Goal: Check status: Check status

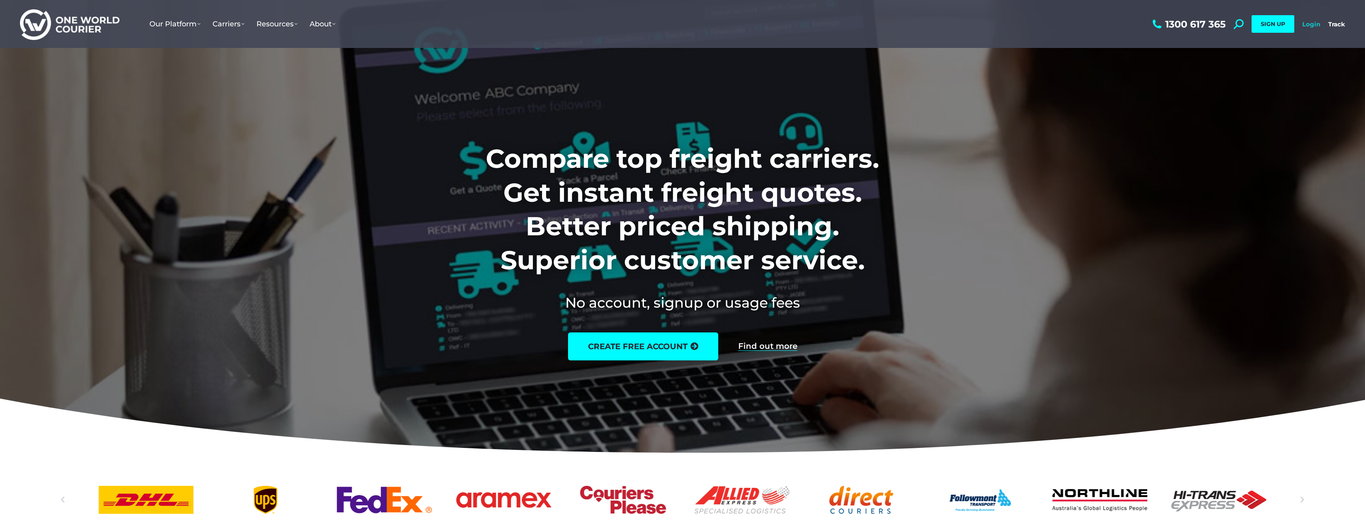
click at [1311, 20] on link "Login" at bounding box center [1311, 24] width 18 height 8
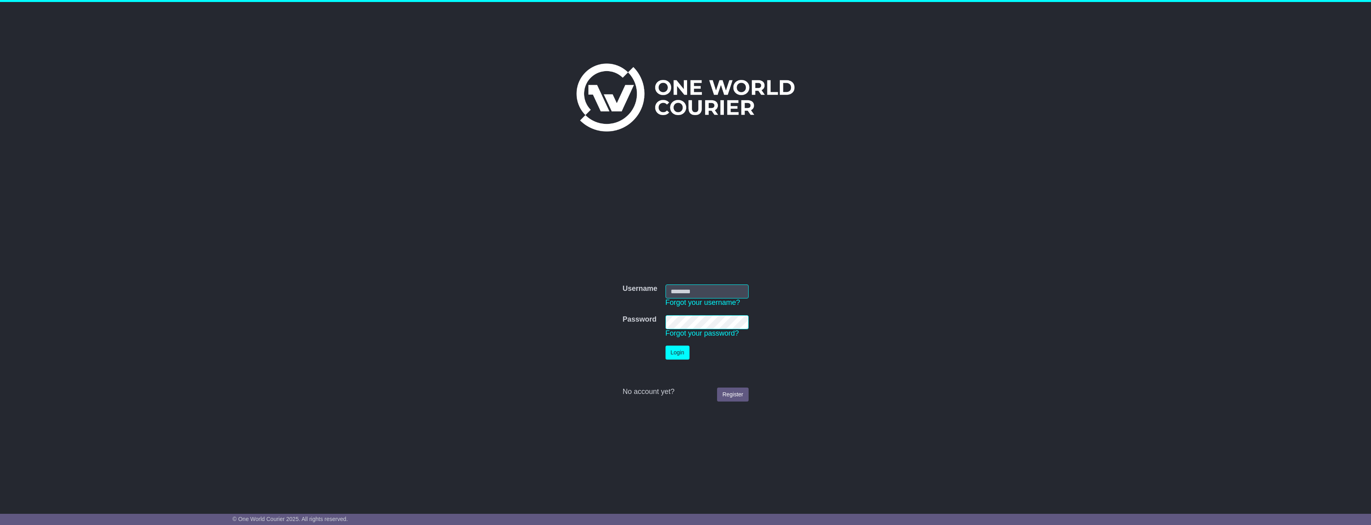
type input "**********"
click at [681, 349] on button "Login" at bounding box center [677, 352] width 24 height 14
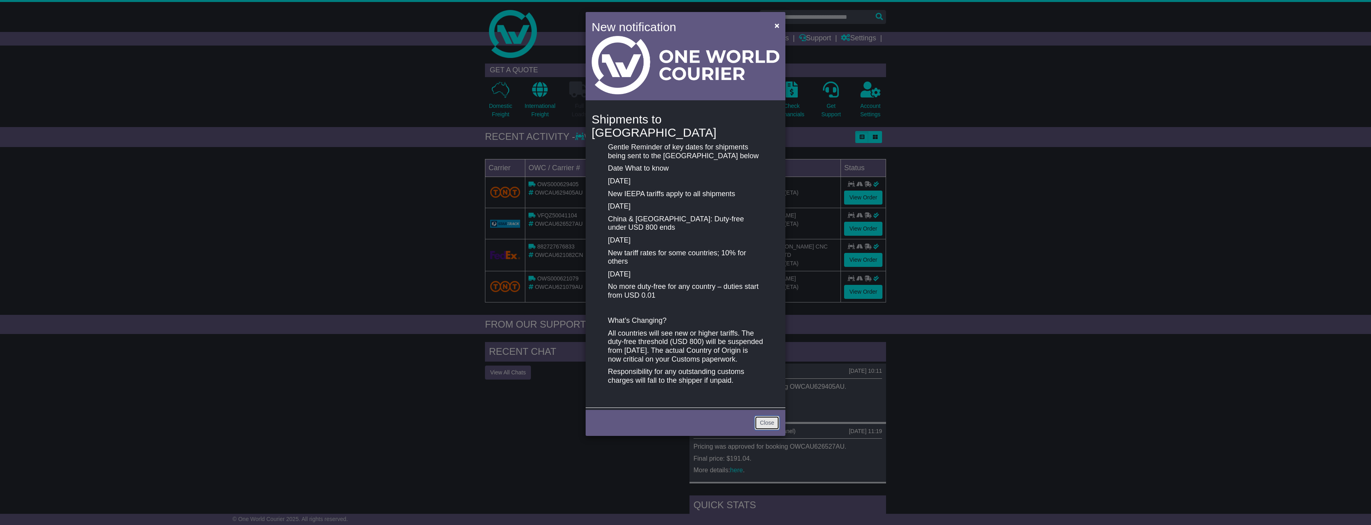
drag, startPoint x: 770, startPoint y: 417, endPoint x: 766, endPoint y: 420, distance: 4.9
click at [770, 417] on link "Close" at bounding box center [766, 423] width 25 height 14
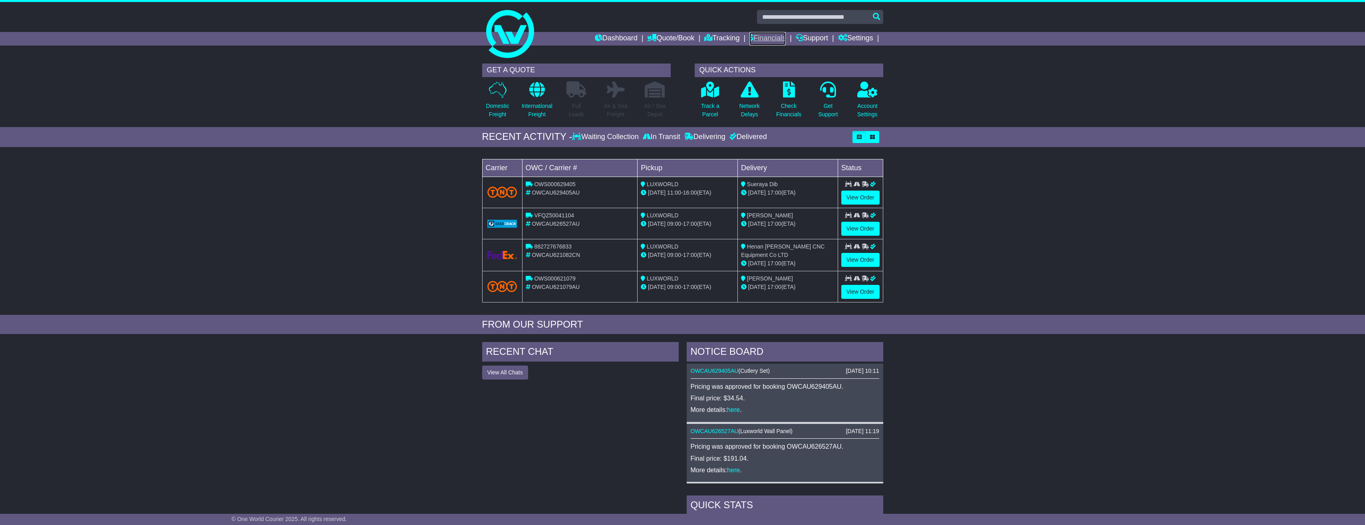
drag, startPoint x: 766, startPoint y: 36, endPoint x: 767, endPoint y: 40, distance: 4.8
click at [767, 36] on link "Financials" at bounding box center [767, 39] width 36 height 14
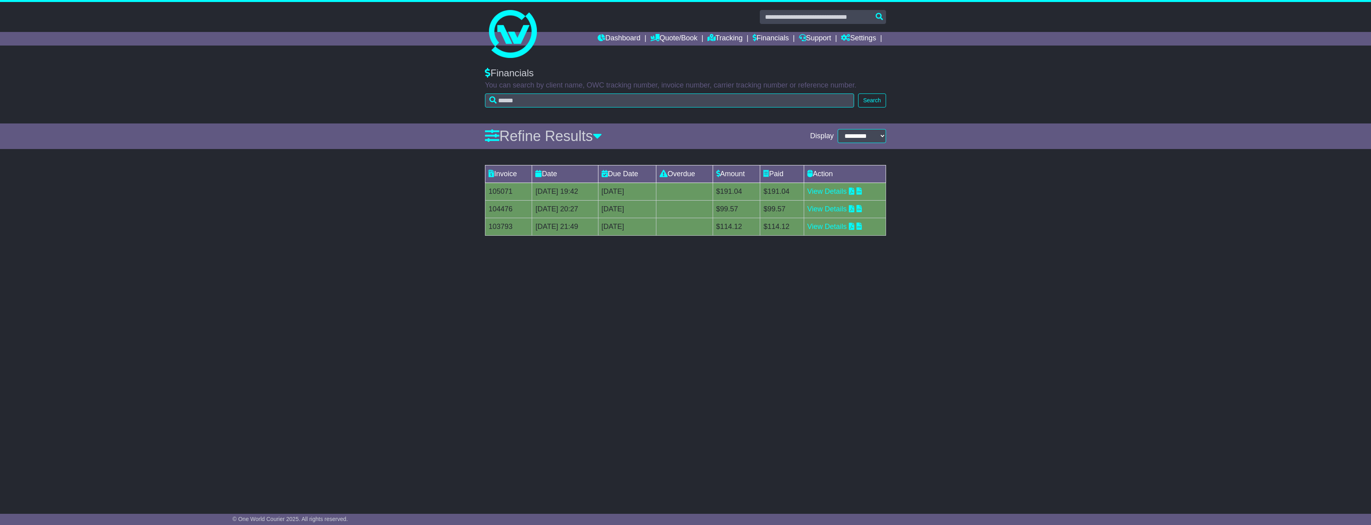
click at [643, 263] on div "**********" at bounding box center [685, 280] width 1371 height 441
click at [677, 36] on link "Quote/Book" at bounding box center [673, 39] width 47 height 14
click at [657, 50] on link "Domestic" at bounding box center [682, 52] width 63 height 9
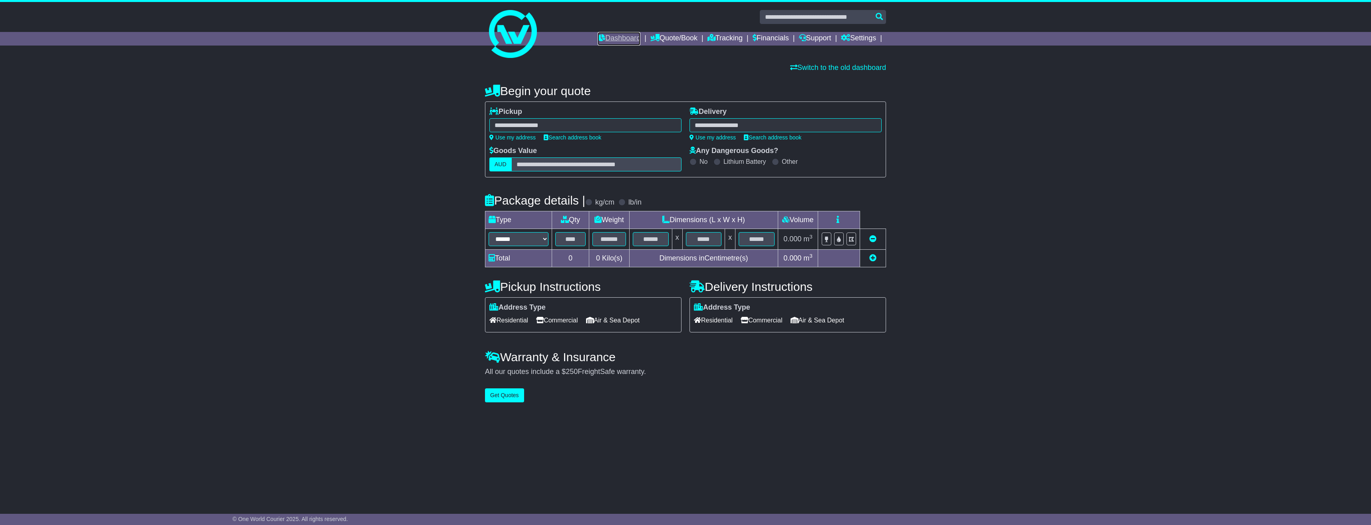
click at [628, 37] on link "Dashboard" at bounding box center [618, 39] width 43 height 14
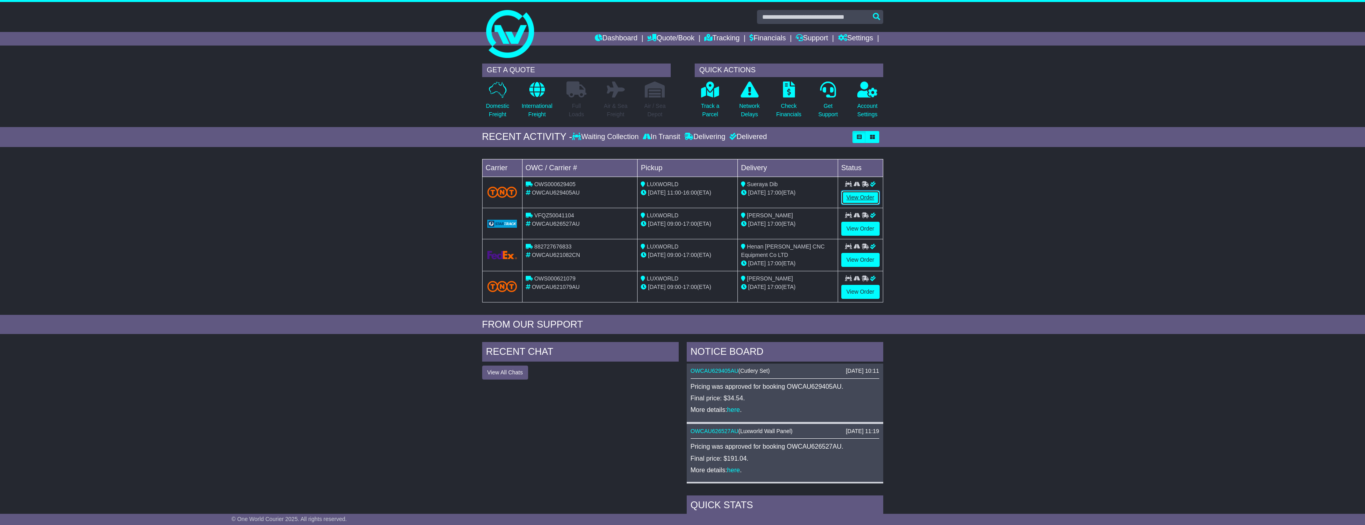
click at [854, 195] on link "View Order" at bounding box center [860, 198] width 38 height 14
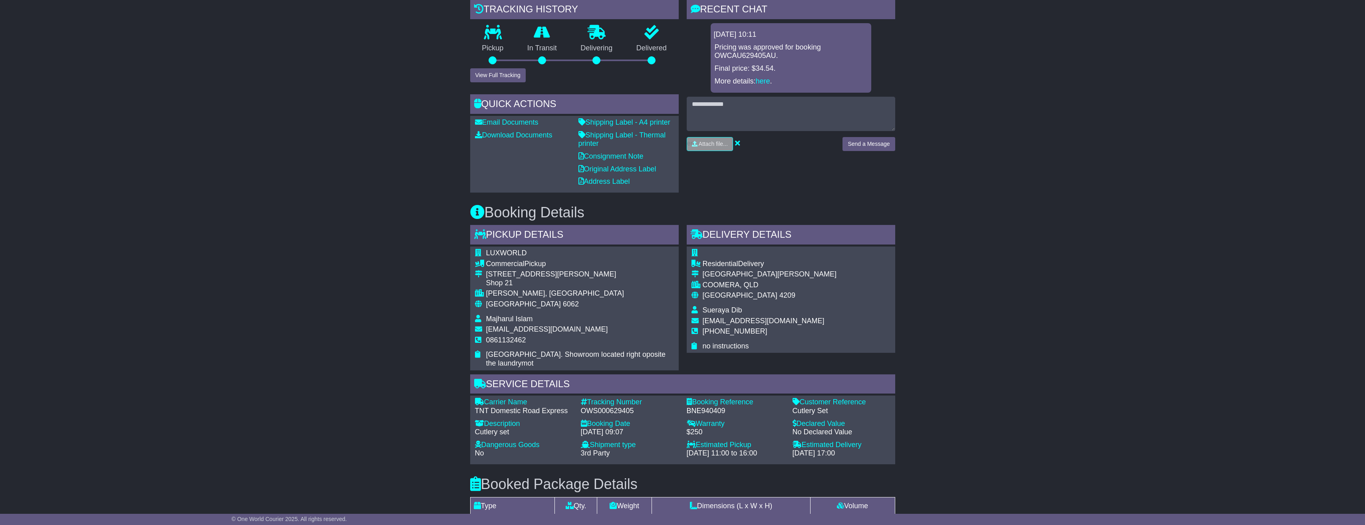
scroll to position [40, 0]
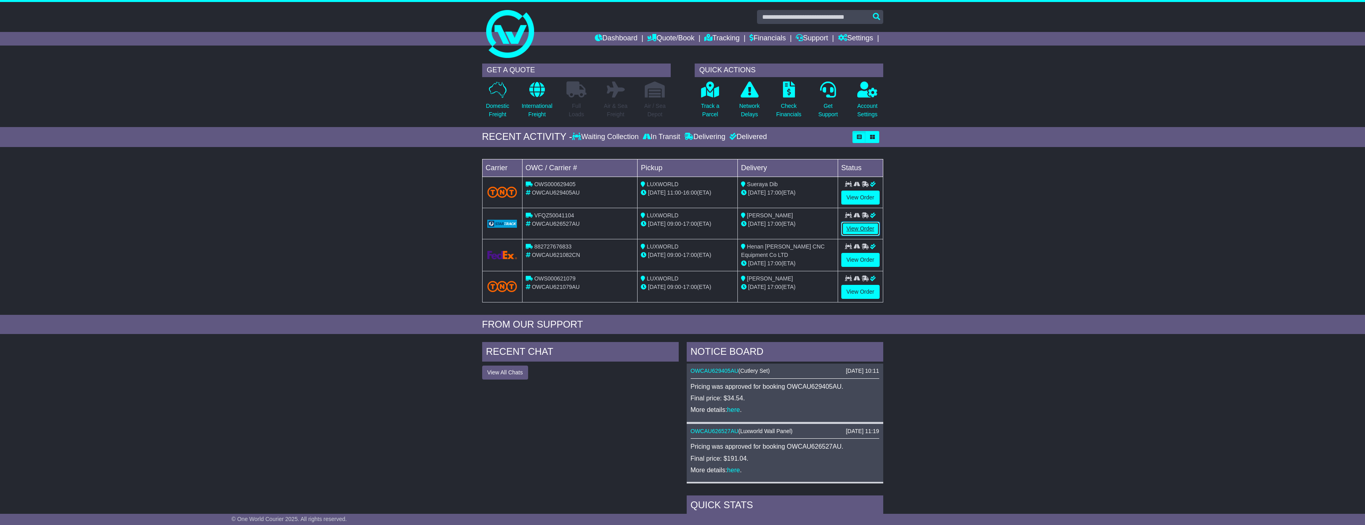
click at [853, 225] on link "View Order" at bounding box center [860, 229] width 38 height 14
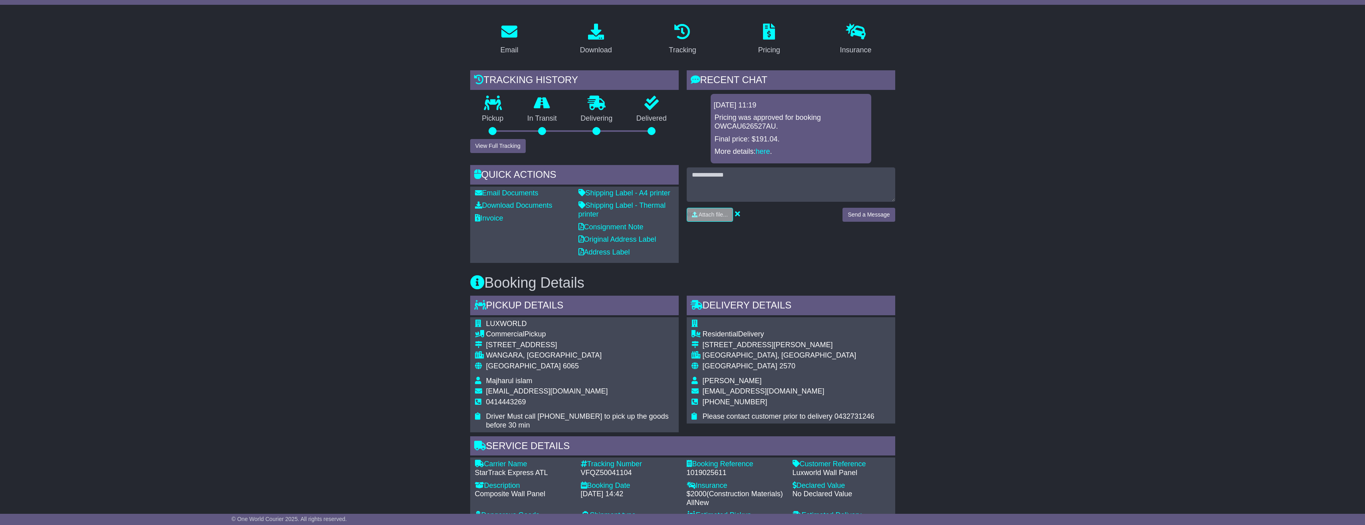
scroll to position [64, 0]
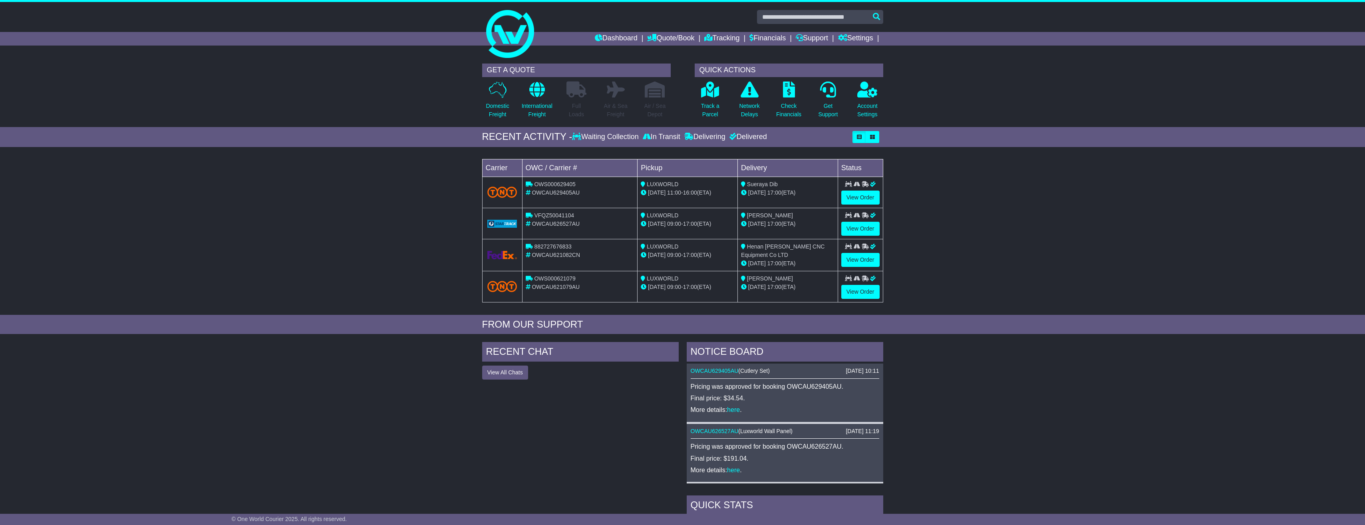
click at [866, 281] on icon at bounding box center [864, 279] width 7 height 6
click at [866, 290] on link "View Order" at bounding box center [860, 292] width 38 height 14
click at [755, 37] on link "Financials" at bounding box center [767, 39] width 36 height 14
